Goal: Task Accomplishment & Management: Use online tool/utility

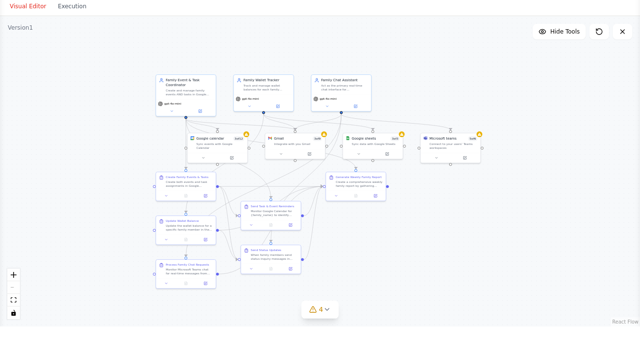
scroll to position [6539, 0]
click at [320, 339] on span "4" at bounding box center [321, 344] width 4 height 10
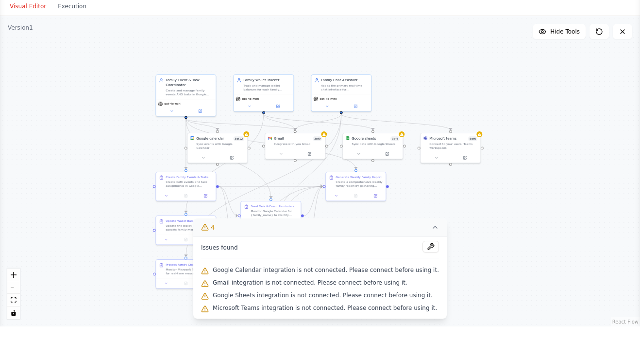
scroll to position [31, 0]
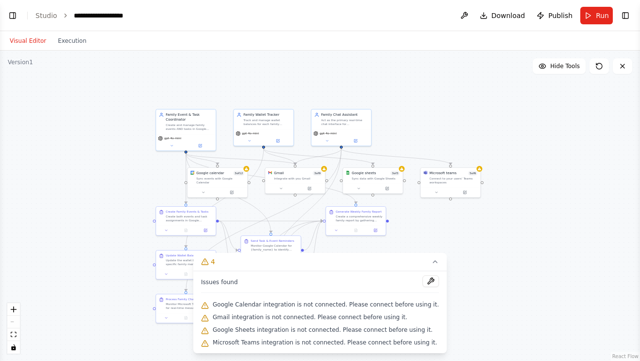
click at [26, 35] on button "Visual Editor" at bounding box center [28, 41] width 48 height 12
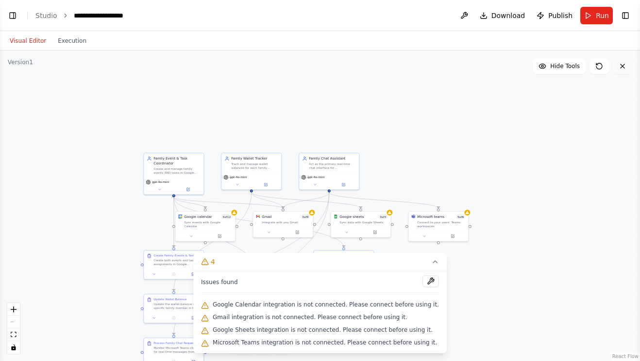
click at [619, 62] on icon at bounding box center [623, 66] width 8 height 8
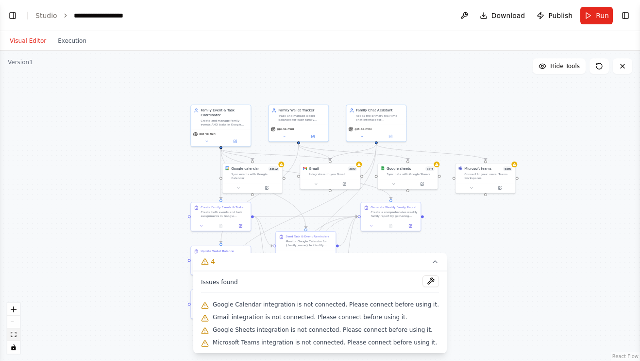
click at [12, 333] on icon "fit view" at bounding box center [14, 333] width 6 height 5
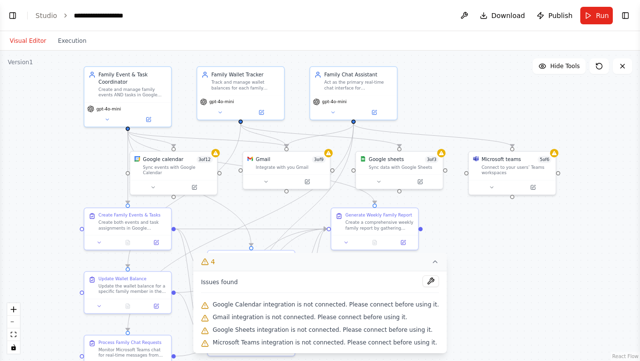
click at [431, 258] on button "4" at bounding box center [320, 262] width 254 height 18
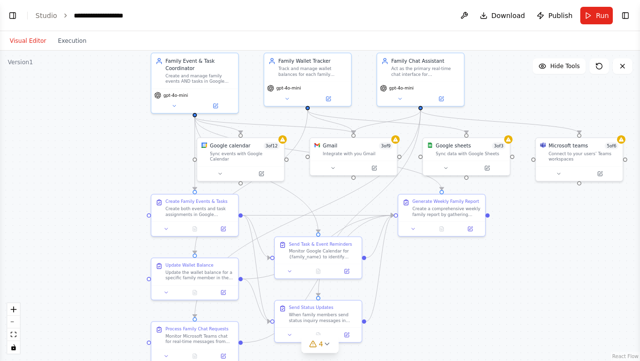
click at [32, 35] on button "Visual Editor" at bounding box center [28, 41] width 48 height 12
click at [59, 35] on button "Execution" at bounding box center [72, 41] width 40 height 12
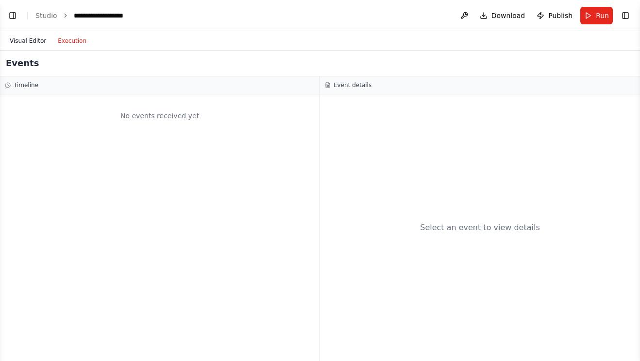
click at [34, 35] on button "Visual Editor" at bounding box center [28, 41] width 48 height 12
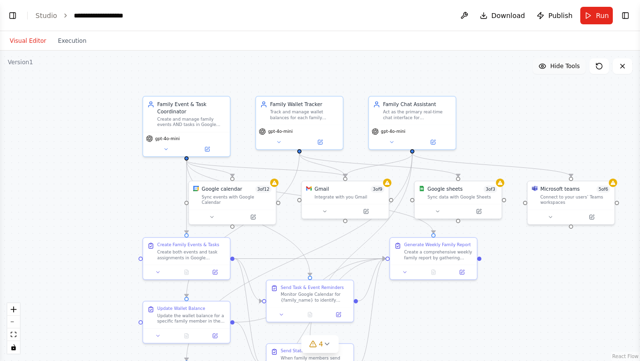
click at [574, 62] on span "Hide Tools" at bounding box center [566, 66] width 30 height 8
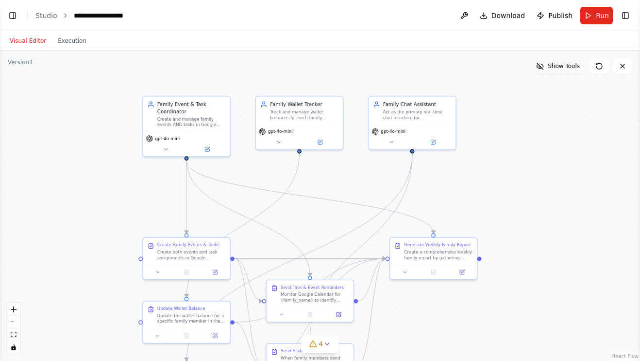
click at [559, 62] on span "Show Tools" at bounding box center [564, 66] width 32 height 8
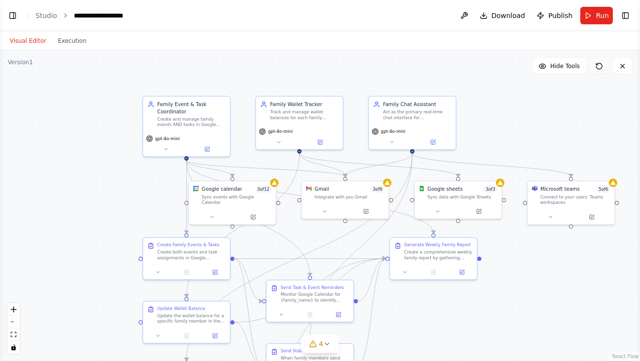
click at [602, 62] on icon at bounding box center [600, 66] width 8 height 8
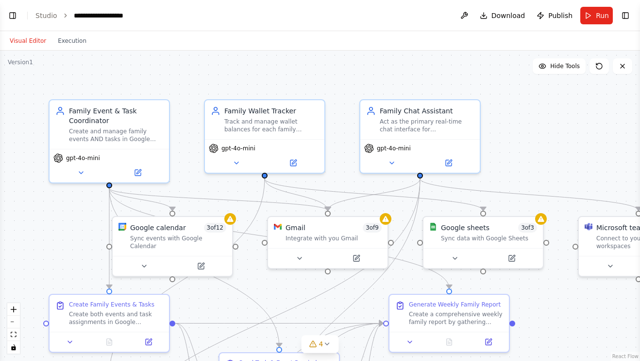
scroll to position [6605, 0]
click at [48, 14] on link "Studio" at bounding box center [46, 16] width 22 height 8
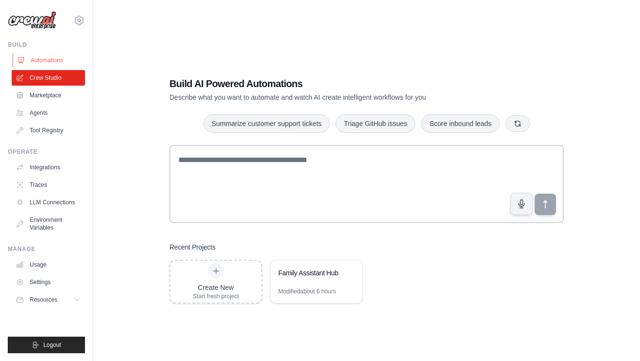
click at [39, 63] on link "Automations" at bounding box center [49, 60] width 73 height 16
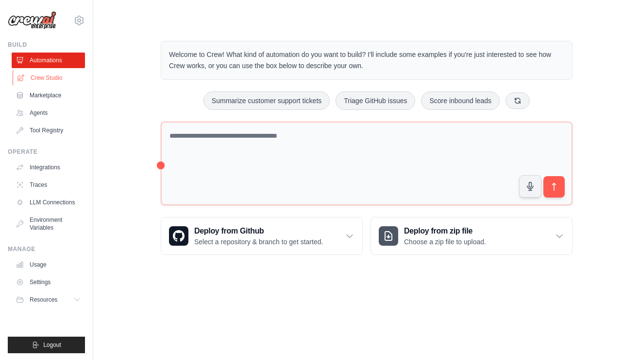
click at [30, 77] on link "Crew Studio" at bounding box center [49, 78] width 73 height 16
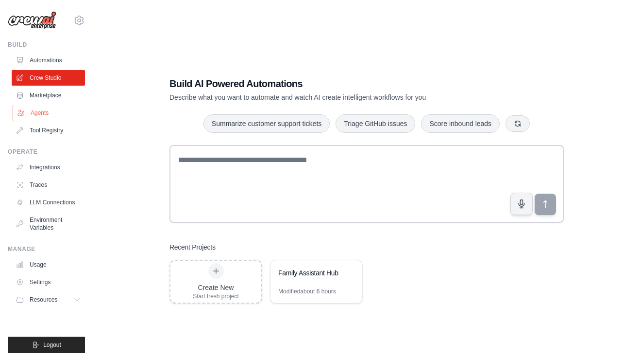
click at [29, 116] on link "Agents" at bounding box center [49, 113] width 73 height 16
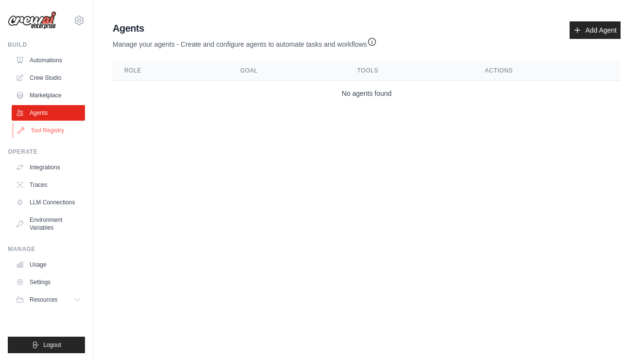
click at [27, 128] on link "Tool Registry" at bounding box center [49, 130] width 73 height 16
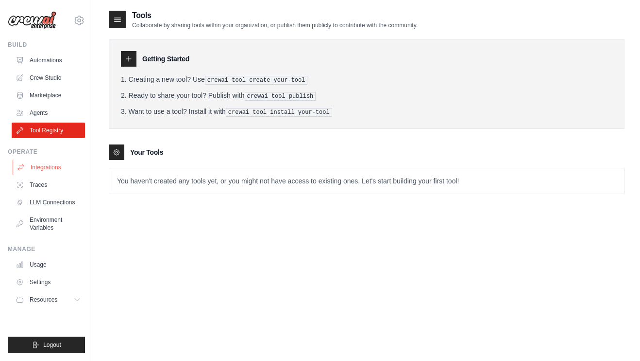
click at [37, 164] on link "Integrations" at bounding box center [49, 167] width 73 height 16
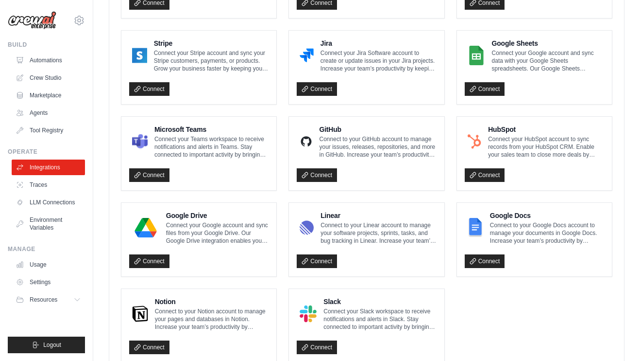
scroll to position [523, 0]
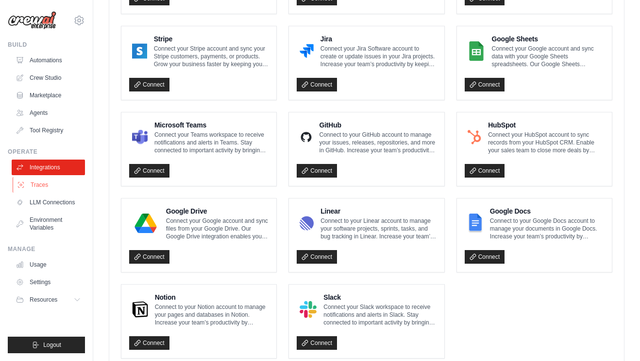
click at [33, 187] on link "Traces" at bounding box center [49, 185] width 73 height 16
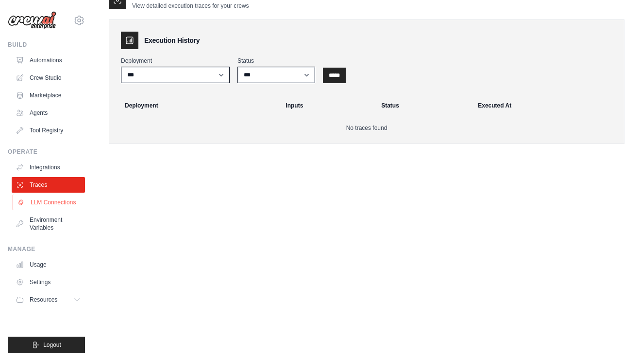
click at [32, 205] on link "LLM Connections" at bounding box center [49, 202] width 73 height 16
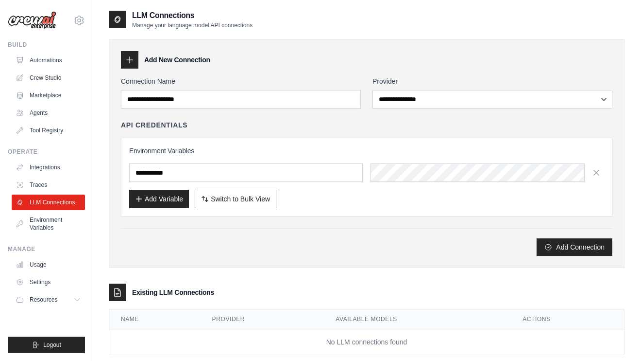
click at [35, 242] on ul "Build Automations Crew Studio Marketplace Agents" at bounding box center [46, 197] width 77 height 312
click at [44, 248] on div "Manage" at bounding box center [46, 249] width 77 height 8
click at [35, 234] on link "Environment Variables" at bounding box center [49, 223] width 73 height 23
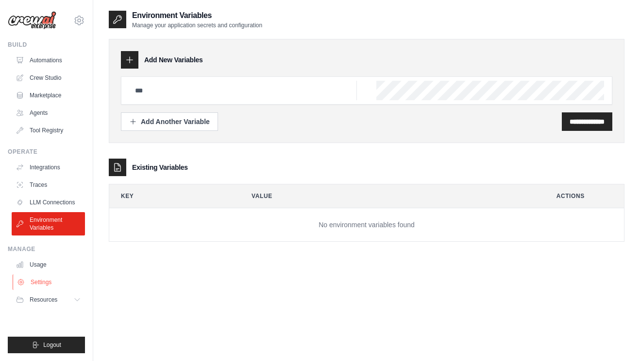
click at [26, 282] on link "Settings" at bounding box center [49, 282] width 73 height 16
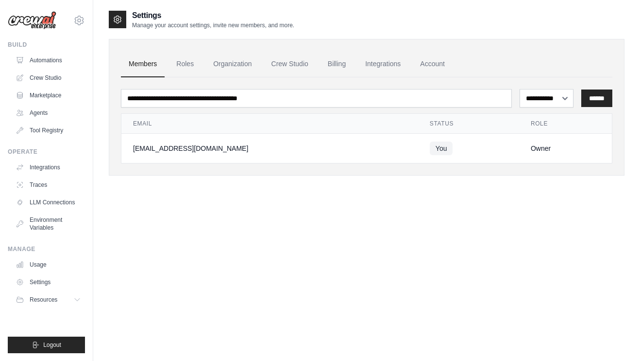
click at [30, 280] on link "Settings" at bounding box center [48, 282] width 73 height 16
click at [188, 59] on link "Roles" at bounding box center [185, 64] width 33 height 26
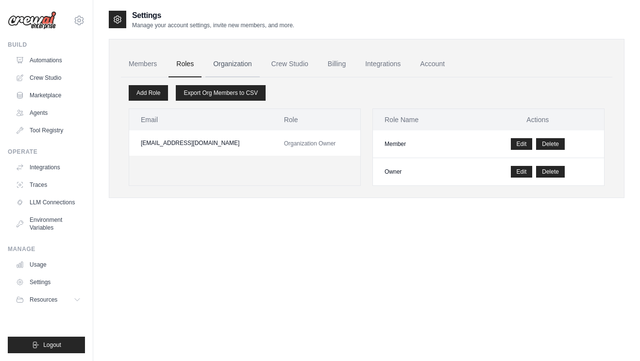
click at [238, 63] on link "Organization" at bounding box center [233, 64] width 54 height 26
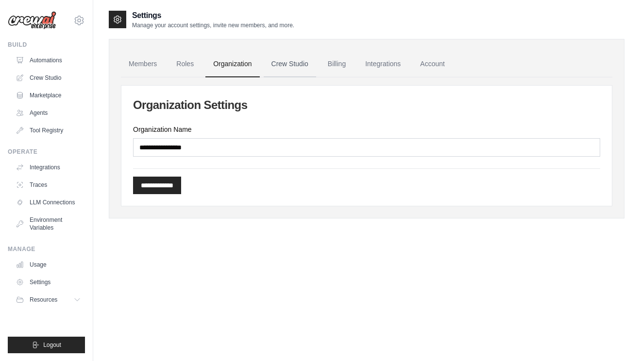
click at [290, 66] on link "Crew Studio" at bounding box center [290, 64] width 52 height 26
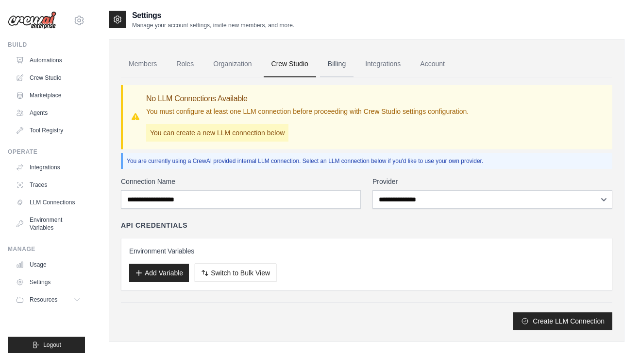
click at [339, 63] on link "Billing" at bounding box center [337, 64] width 34 height 26
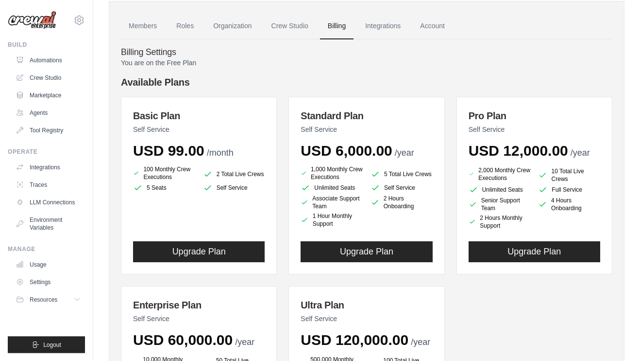
scroll to position [23, 0]
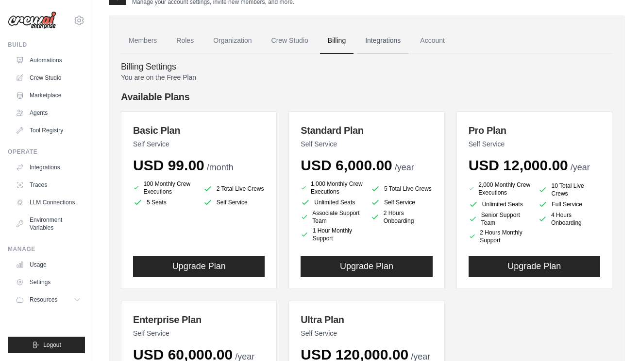
click at [393, 52] on link "Integrations" at bounding box center [383, 41] width 51 height 26
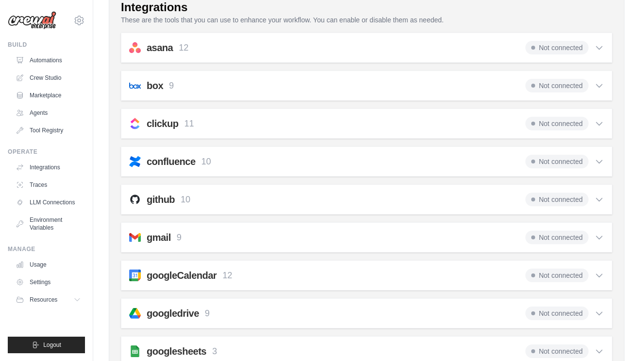
scroll to position [115, 0]
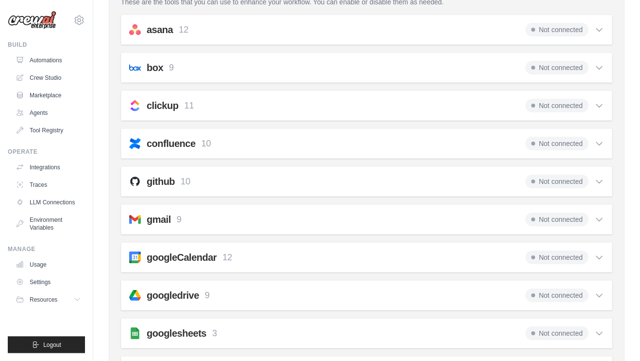
click at [599, 222] on icon at bounding box center [600, 220] width 10 height 10
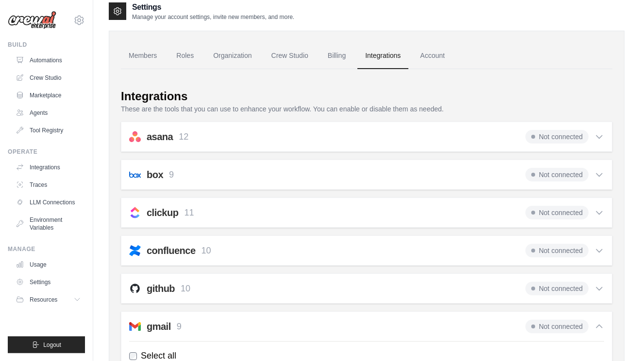
scroll to position [0, 0]
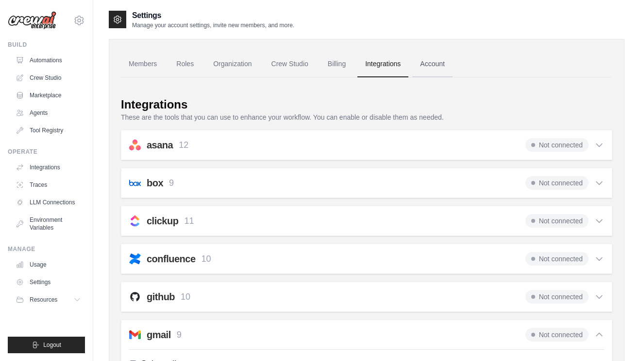
click at [436, 60] on link "Account" at bounding box center [433, 64] width 40 height 26
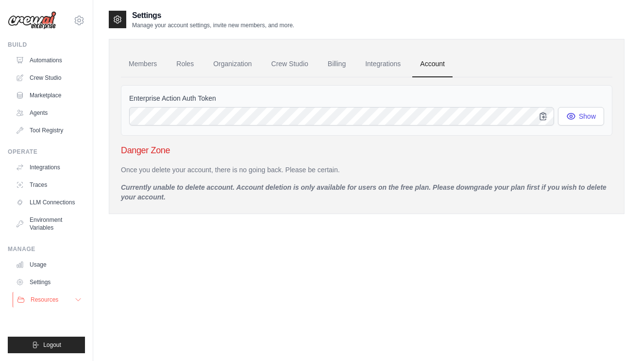
click at [74, 296] on icon at bounding box center [78, 299] width 8 height 8
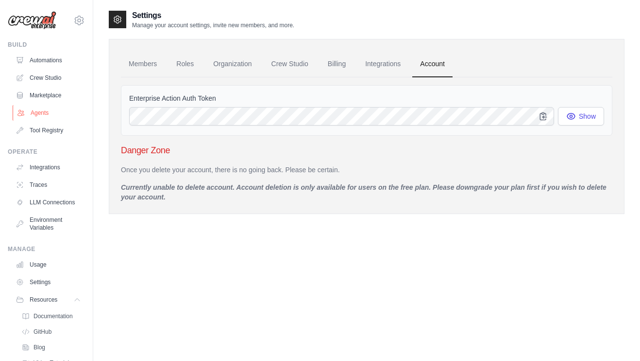
click at [29, 112] on link "Agents" at bounding box center [49, 113] width 73 height 16
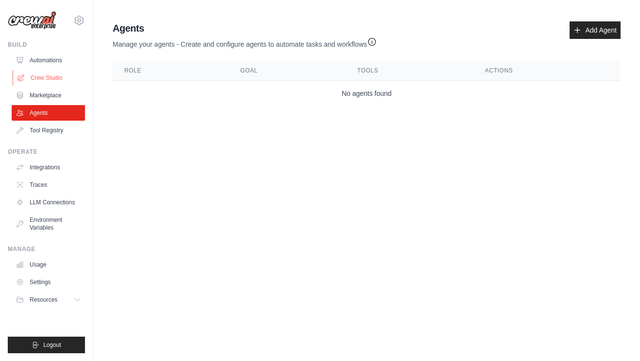
click at [31, 78] on link "Crew Studio" at bounding box center [49, 78] width 73 height 16
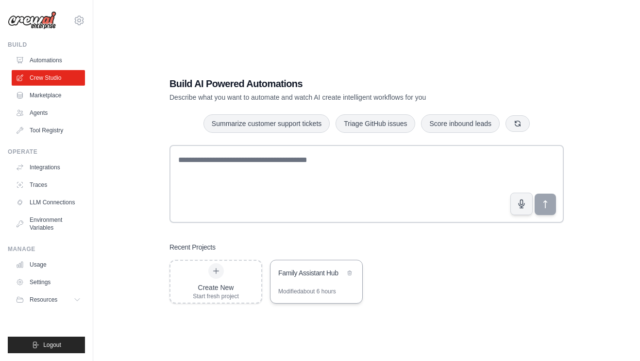
click at [296, 287] on div "Family Assistant Hub" at bounding box center [317, 273] width 92 height 27
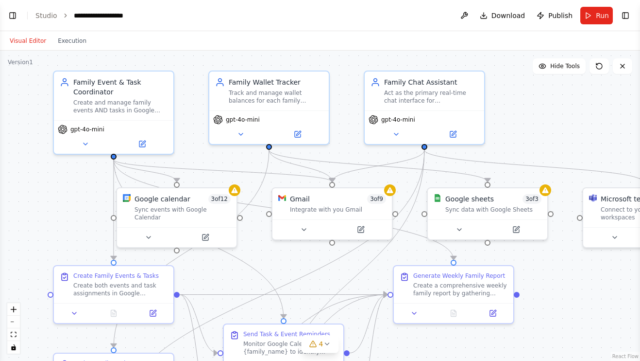
scroll to position [1611, 0]
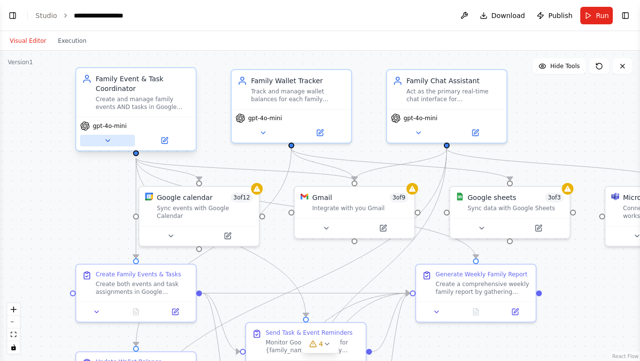
click at [104, 142] on icon at bounding box center [108, 141] width 8 height 8
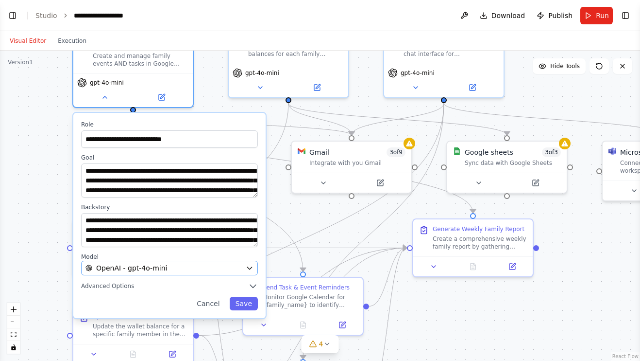
click at [104, 266] on span "OpenAI - gpt-4o-mini" at bounding box center [131, 268] width 71 height 10
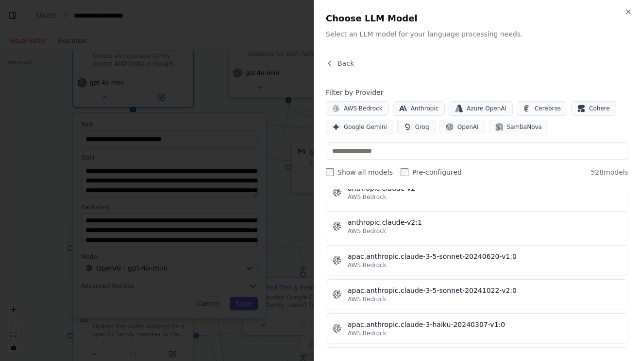
click at [40, 244] on div at bounding box center [320, 180] width 640 height 361
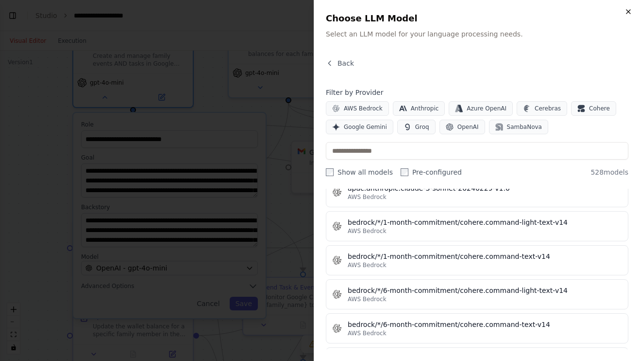
click at [625, 13] on icon "button" at bounding box center [629, 12] width 8 height 8
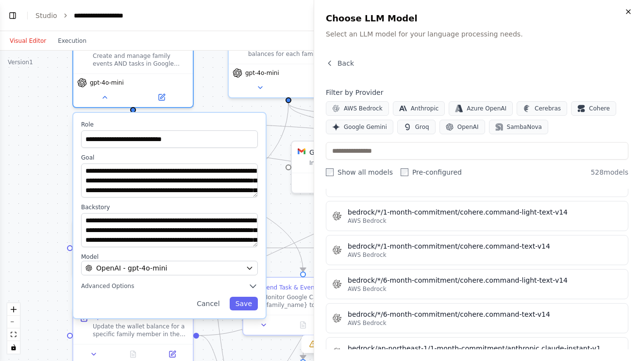
scroll to position [1244, 0]
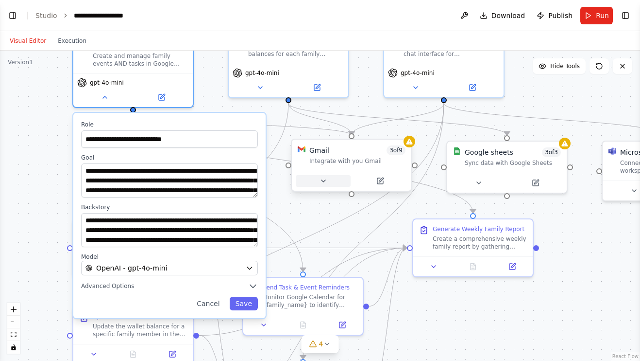
click at [324, 181] on icon at bounding box center [324, 181] width 8 height 8
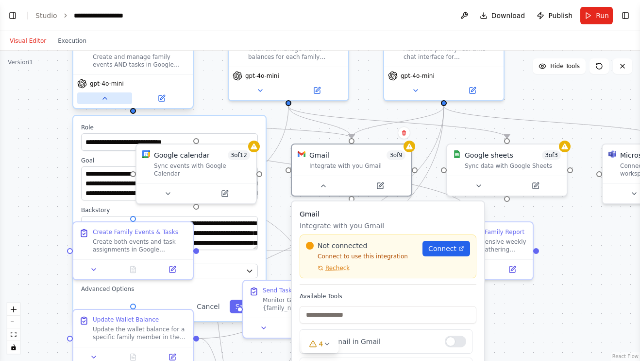
click at [102, 102] on icon at bounding box center [105, 98] width 8 height 8
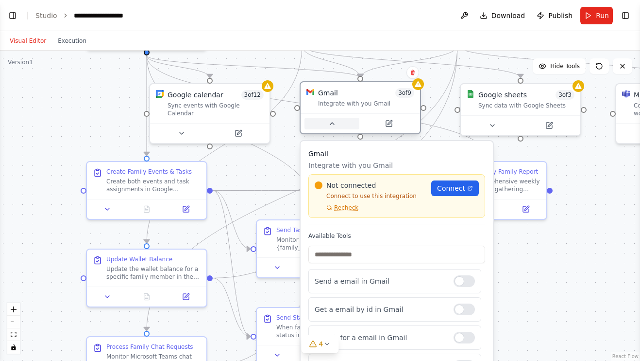
click at [335, 127] on icon at bounding box center [332, 124] width 8 height 8
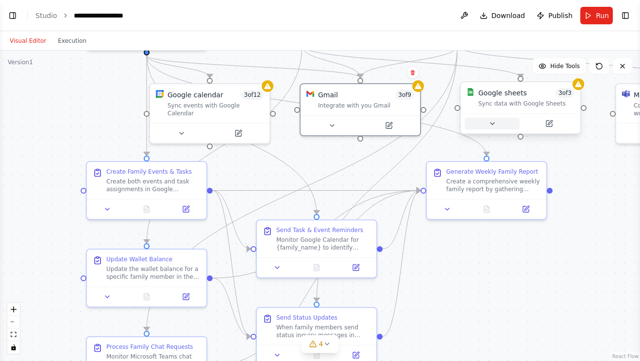
click at [493, 124] on icon at bounding box center [493, 123] width 4 height 2
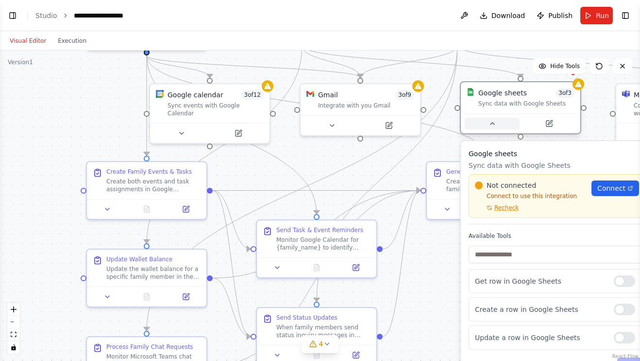
click at [494, 119] on button at bounding box center [492, 124] width 55 height 12
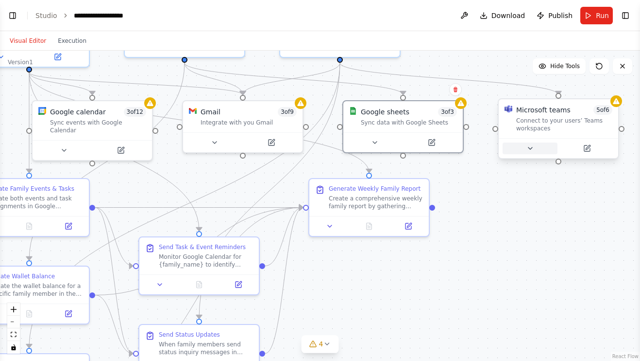
click at [532, 147] on icon at bounding box center [531, 148] width 8 height 8
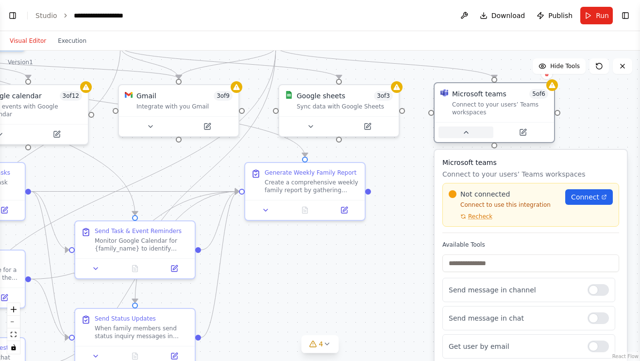
click at [471, 132] on button at bounding box center [466, 132] width 55 height 12
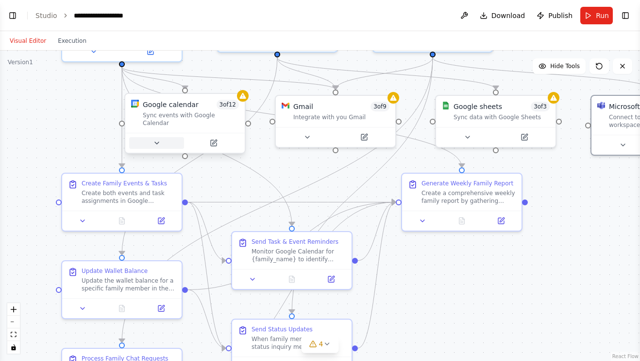
click at [158, 142] on icon at bounding box center [157, 143] width 4 height 2
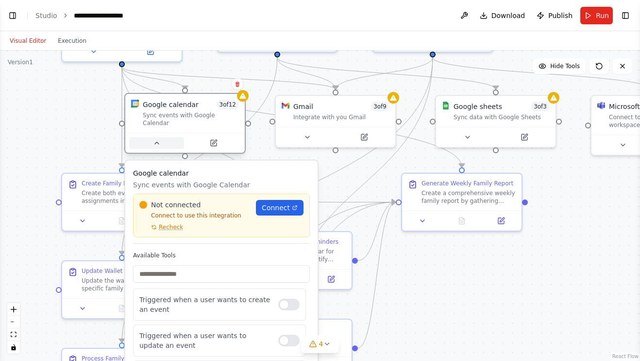
click at [151, 138] on button at bounding box center [156, 143] width 55 height 12
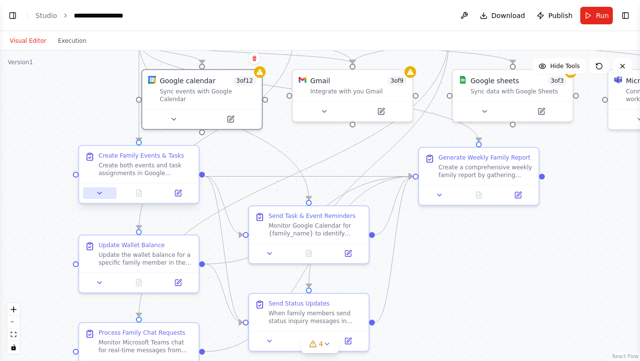
click at [99, 199] on button at bounding box center [100, 193] width 34 height 12
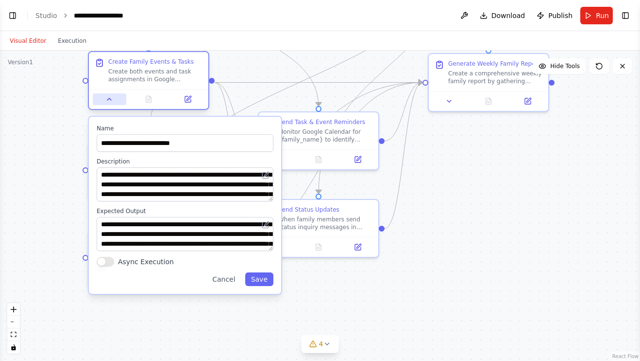
click at [110, 96] on button at bounding box center [110, 99] width 34 height 12
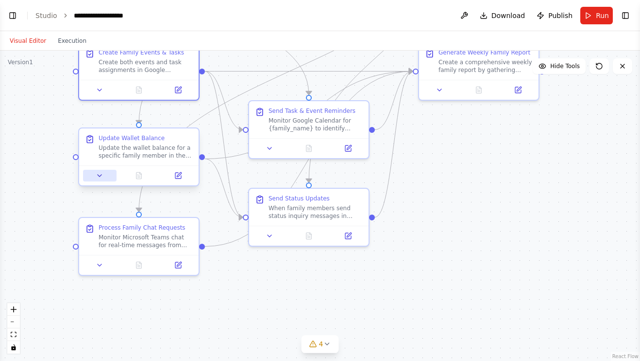
click at [98, 174] on icon at bounding box center [100, 176] width 8 height 8
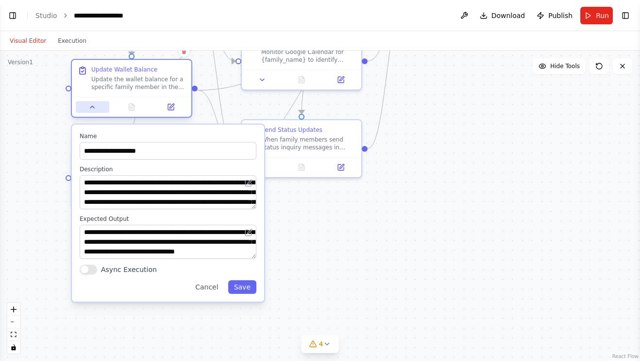
click at [98, 113] on button at bounding box center [93, 107] width 34 height 12
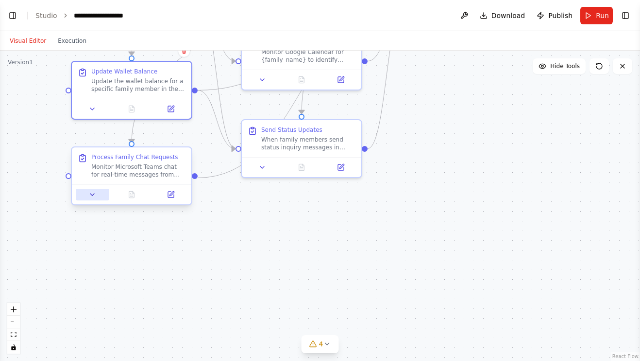
click at [93, 198] on icon at bounding box center [92, 194] width 8 height 8
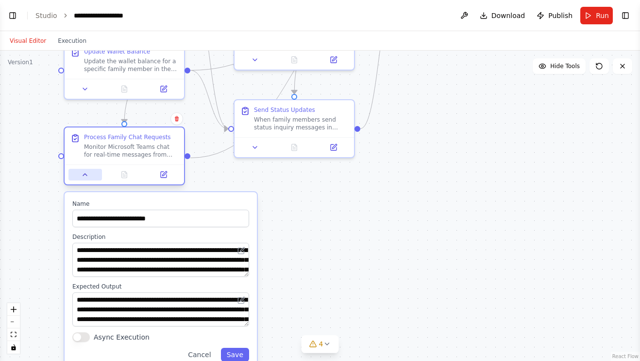
click at [86, 175] on icon at bounding box center [85, 174] width 4 height 2
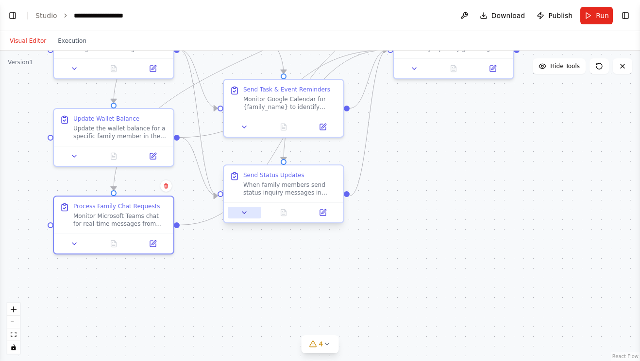
click at [242, 214] on icon at bounding box center [245, 212] width 8 height 8
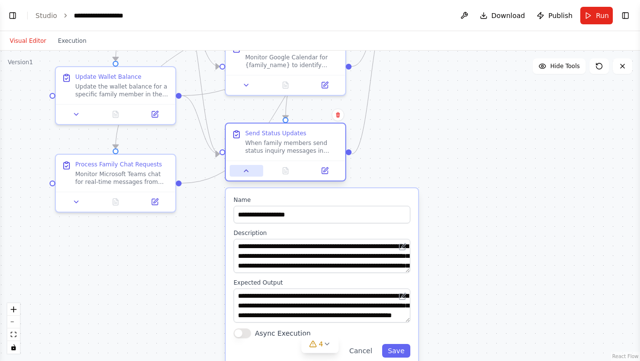
click at [245, 168] on button at bounding box center [247, 171] width 34 height 12
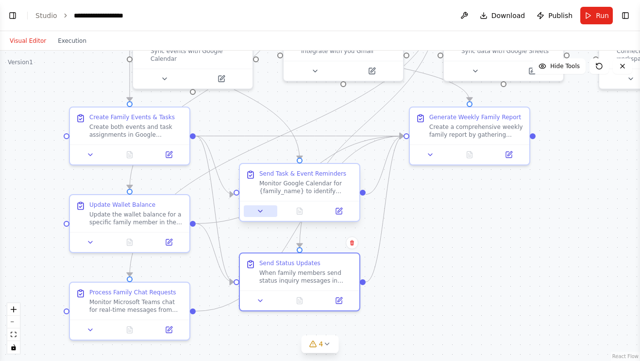
click at [263, 212] on icon at bounding box center [261, 211] width 8 height 8
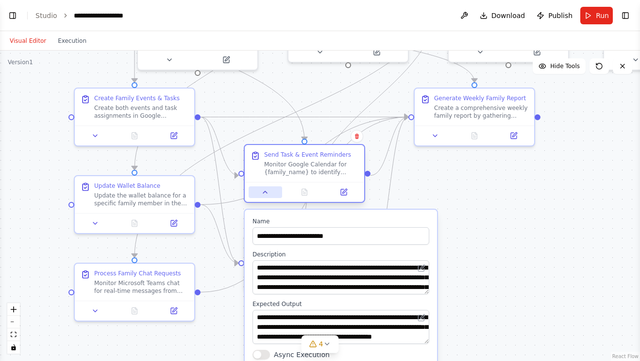
click at [265, 195] on icon at bounding box center [265, 192] width 8 height 8
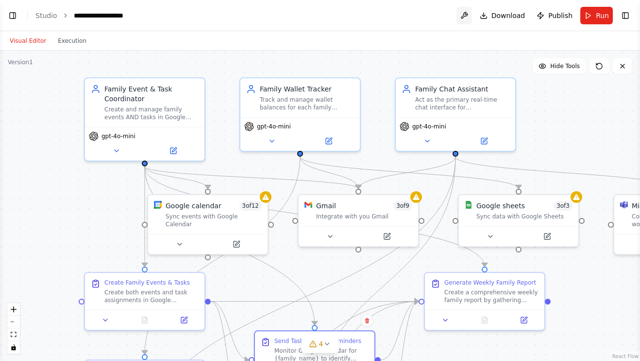
click at [461, 12] on button at bounding box center [465, 15] width 16 height 17
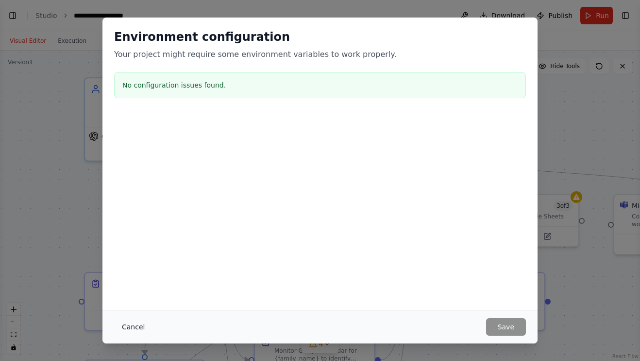
click at [127, 331] on button "Cancel" at bounding box center [133, 326] width 38 height 17
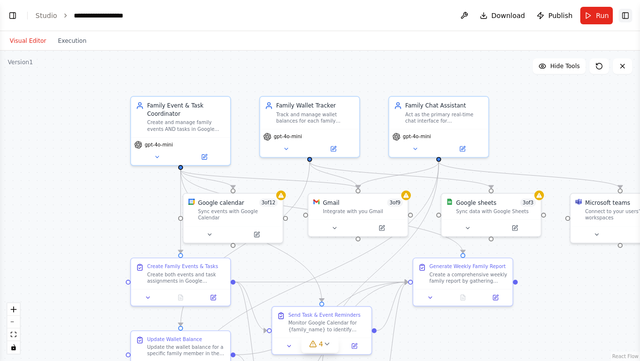
click at [621, 16] on button "Toggle Right Sidebar" at bounding box center [626, 16] width 14 height 14
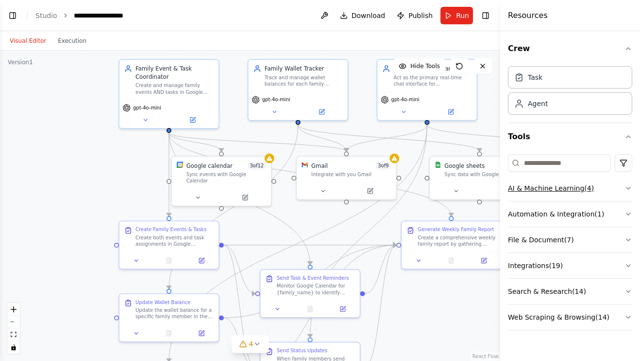
click at [627, 188] on icon "button" at bounding box center [629, 188] width 4 height 2
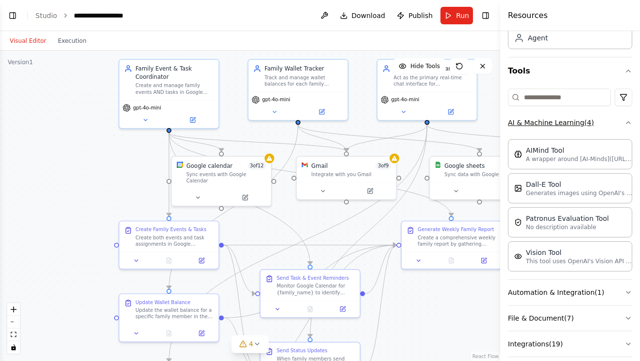
scroll to position [68, 0]
click at [625, 121] on icon "button" at bounding box center [629, 121] width 8 height 8
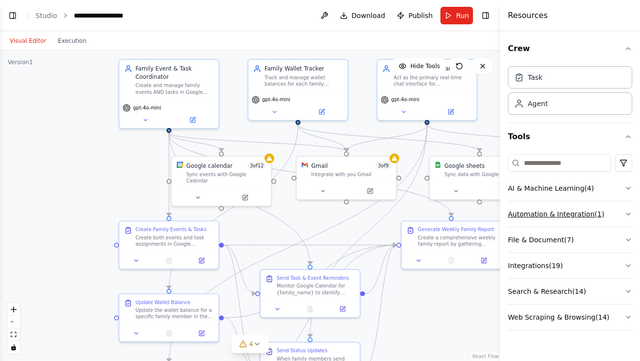
click at [627, 215] on icon "button" at bounding box center [629, 214] width 8 height 8
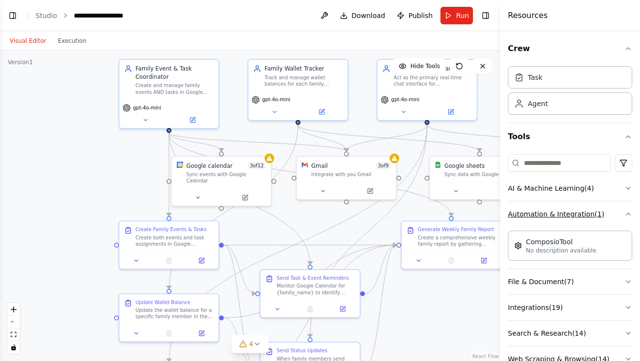
click at [624, 218] on button "Automation & Integration ( 1 )" at bounding box center [570, 213] width 124 height 25
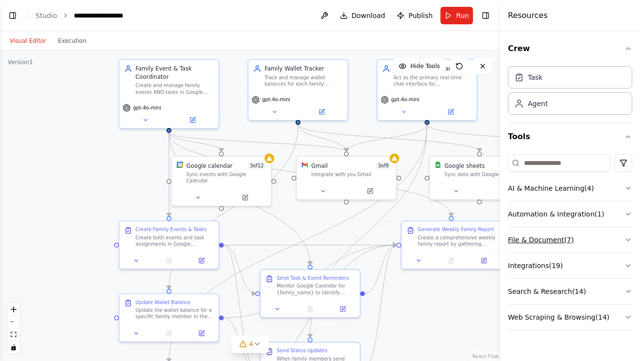
click at [623, 242] on button "File & Document ( 7 )" at bounding box center [570, 239] width 124 height 25
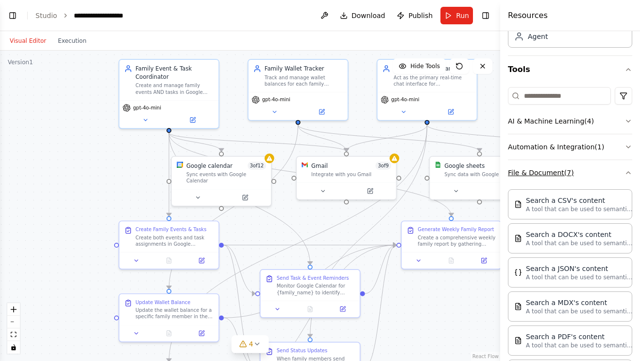
scroll to position [66, 0]
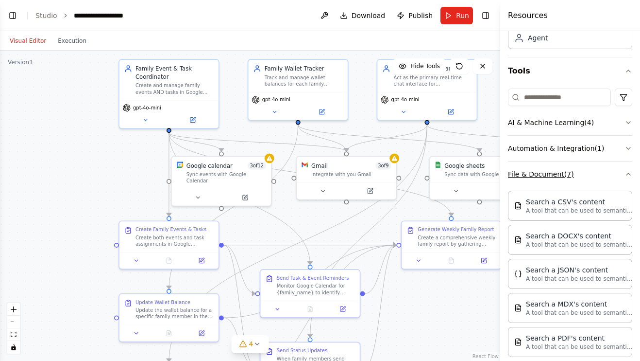
click at [622, 173] on button "File & Document ( 7 )" at bounding box center [570, 173] width 124 height 25
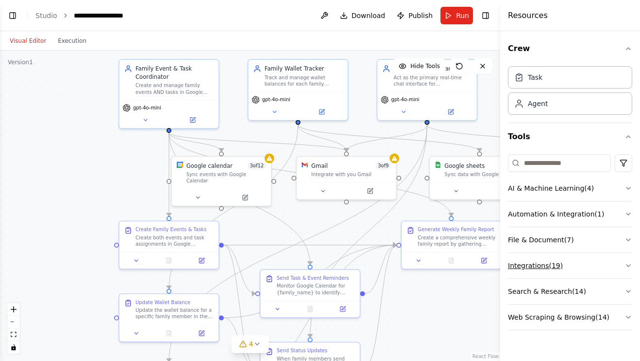
click at [618, 265] on button "Integrations ( 19 )" at bounding box center [570, 265] width 124 height 25
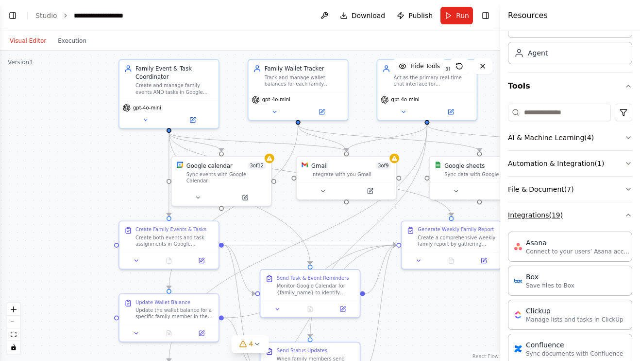
scroll to position [56, 0]
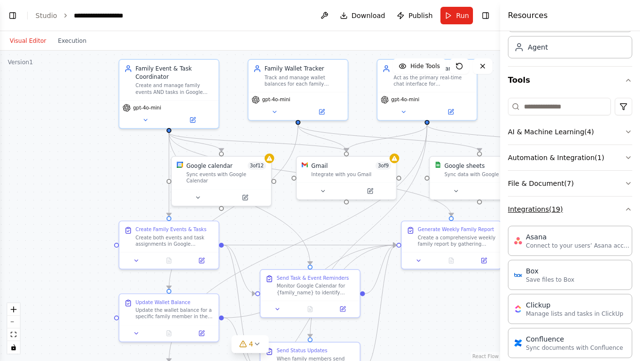
click at [627, 208] on icon "button" at bounding box center [629, 209] width 8 height 8
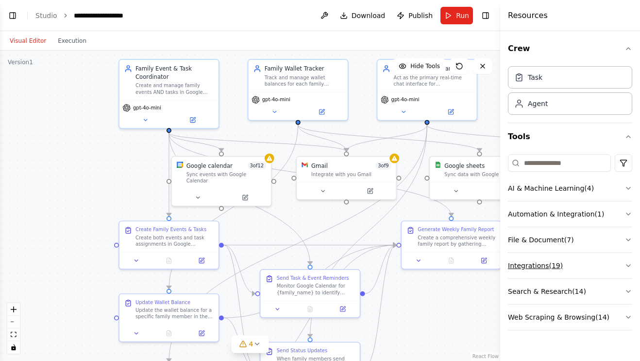
scroll to position [0, 0]
click at [624, 290] on button "Search & Research ( 14 )" at bounding box center [570, 290] width 124 height 25
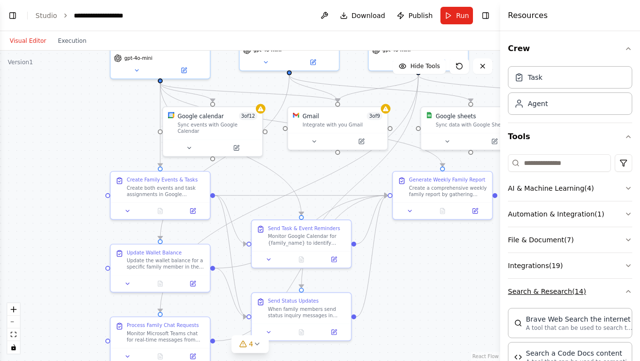
click at [625, 290] on icon "button" at bounding box center [629, 291] width 8 height 8
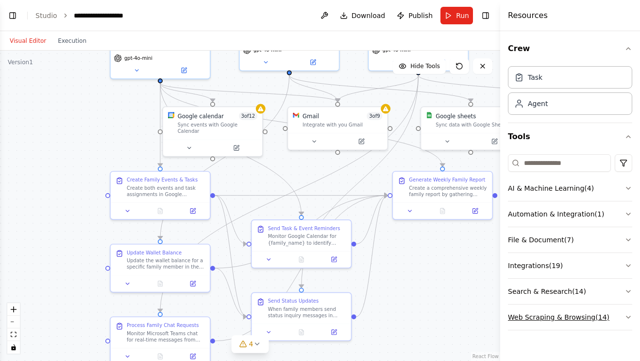
click at [624, 318] on button "Web Scraping & Browsing ( 14 )" at bounding box center [570, 316] width 124 height 25
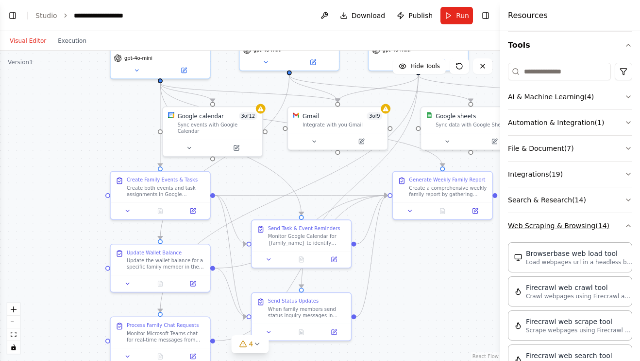
scroll to position [89, 0]
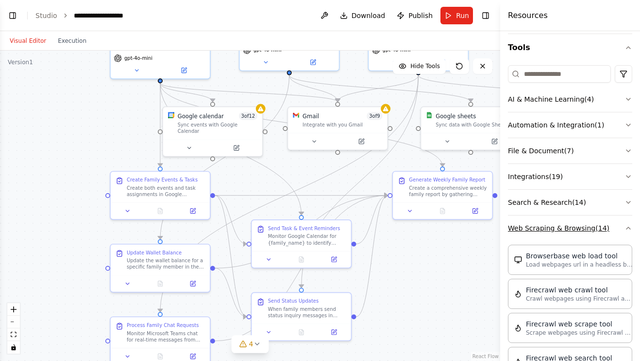
click at [630, 225] on icon "button" at bounding box center [629, 228] width 8 height 8
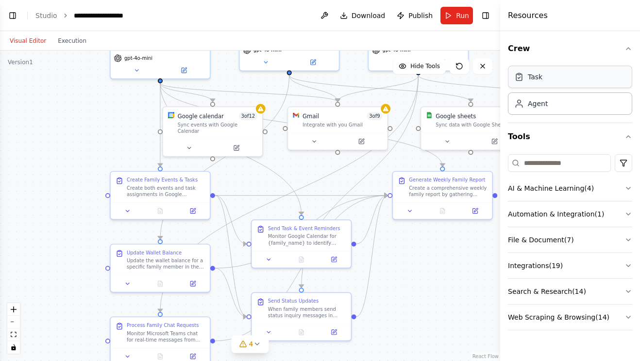
click at [576, 73] on div "Task" at bounding box center [570, 77] width 124 height 22
click at [593, 75] on div "Task" at bounding box center [570, 77] width 124 height 22
click at [592, 107] on div "Agent" at bounding box center [570, 103] width 124 height 22
click at [597, 105] on div "Agent" at bounding box center [570, 103] width 124 height 22
click at [533, 15] on h4 "Resources" at bounding box center [528, 16] width 40 height 12
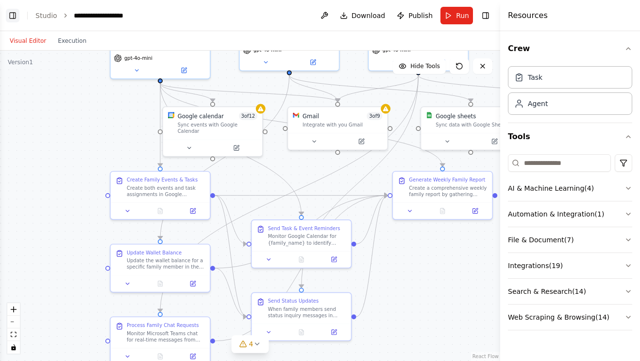
click at [12, 13] on button "Toggle Left Sidebar" at bounding box center [13, 16] width 14 height 14
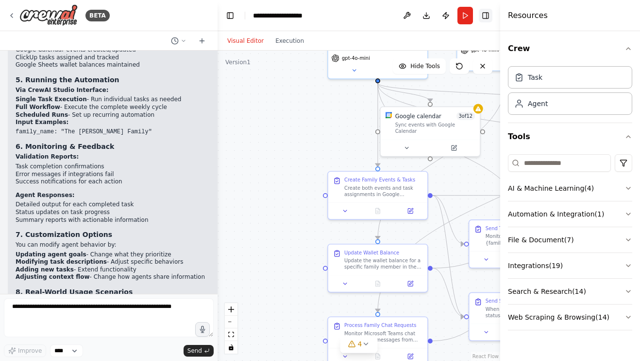
click at [484, 16] on button "Toggle Right Sidebar" at bounding box center [486, 16] width 14 height 14
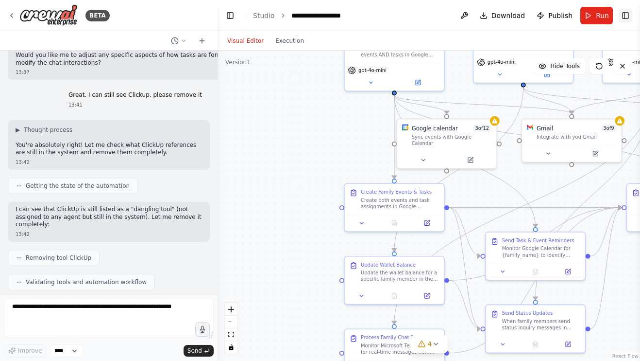
scroll to position [6605, 0]
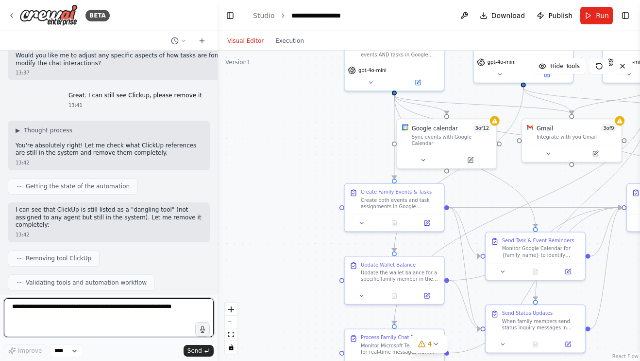
click at [28, 310] on textarea at bounding box center [109, 317] width 210 height 39
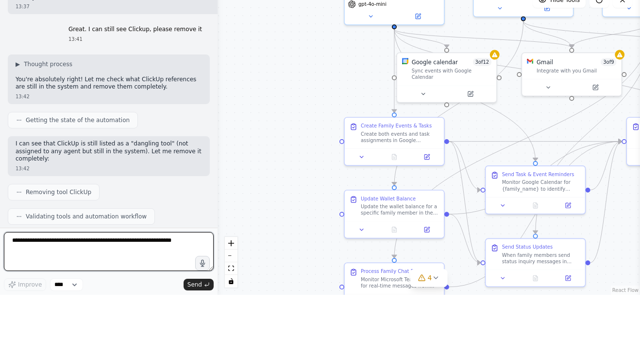
click at [32, 298] on textarea at bounding box center [109, 317] width 210 height 39
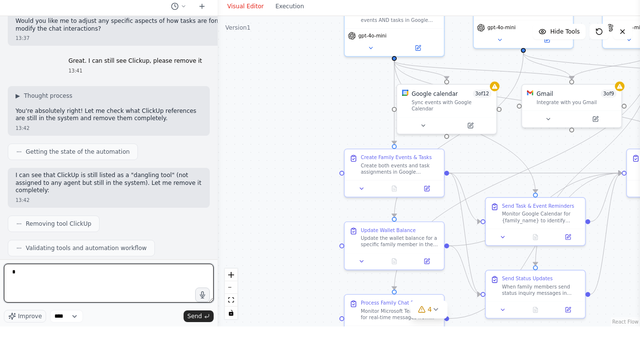
scroll to position [31, 0]
click at [59, 298] on textarea "**********" at bounding box center [109, 317] width 210 height 39
type textarea "**********"
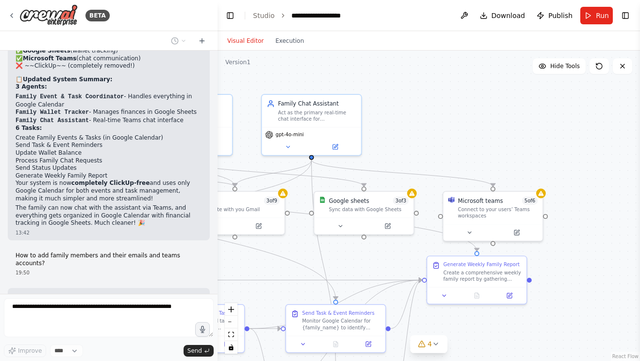
scroll to position [6941, 0]
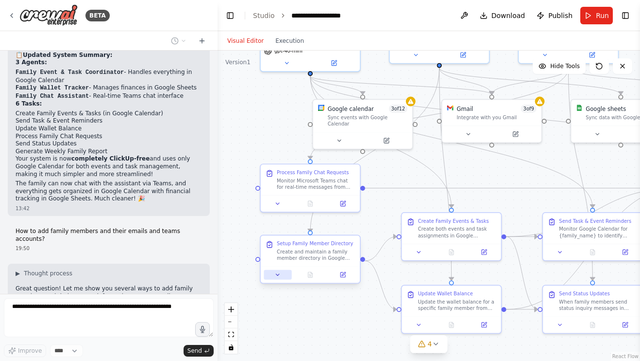
click at [275, 271] on icon at bounding box center [278, 274] width 6 height 6
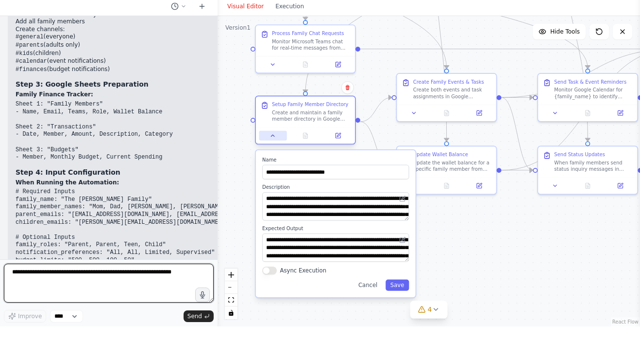
scroll to position [7975, 0]
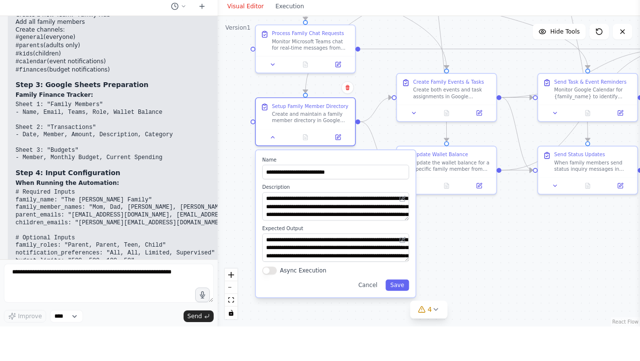
click at [555, 209] on div ".deletable-edge-delete-btn { width: 20px; height: 20px; border: 0px solid #ffff…" at bounding box center [429, 206] width 423 height 310
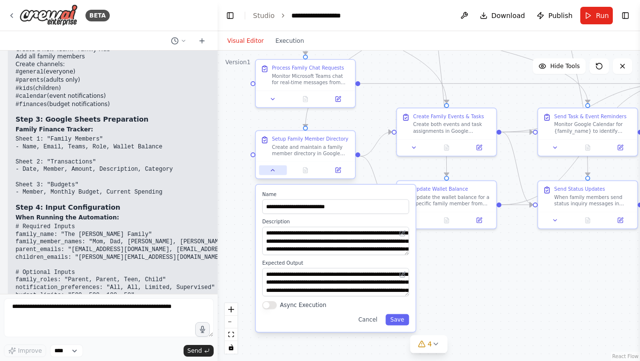
click at [270, 165] on button at bounding box center [273, 170] width 28 height 10
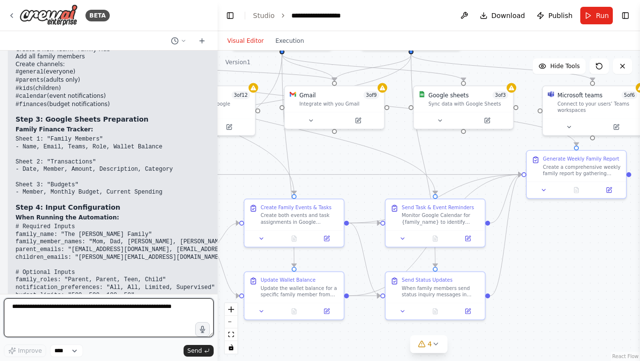
click at [64, 318] on textarea at bounding box center [109, 317] width 210 height 39
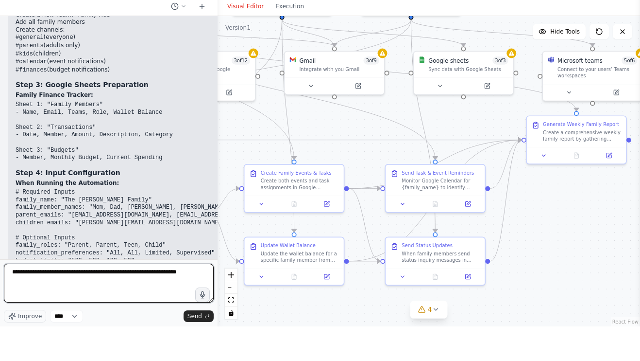
type textarea "**********"
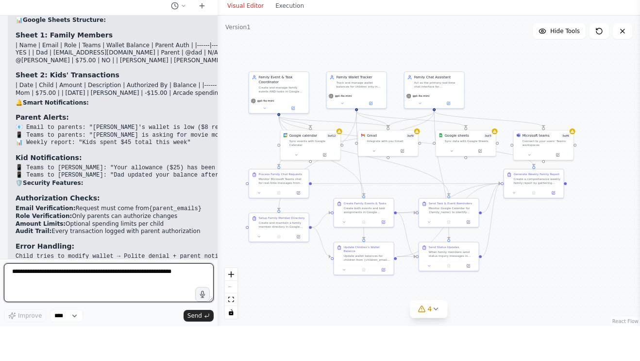
scroll to position [32, 0]
